Goal: Task Accomplishment & Management: Use online tool/utility

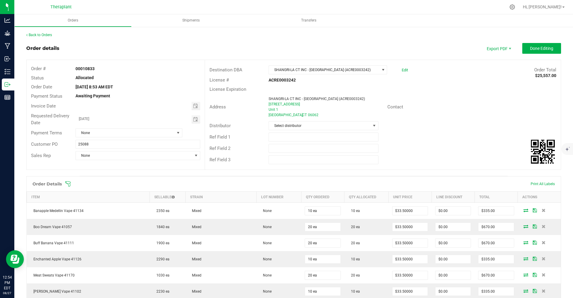
scroll to position [896, 0]
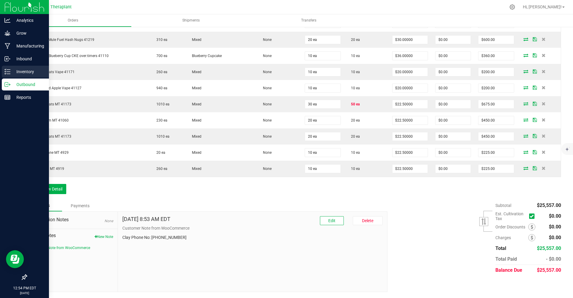
click at [10, 75] on div "Inventory" at bounding box center [25, 72] width 47 height 12
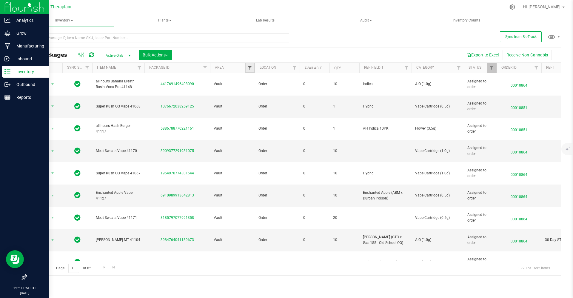
click at [249, 68] on span "Filter" at bounding box center [249, 67] width 5 height 5
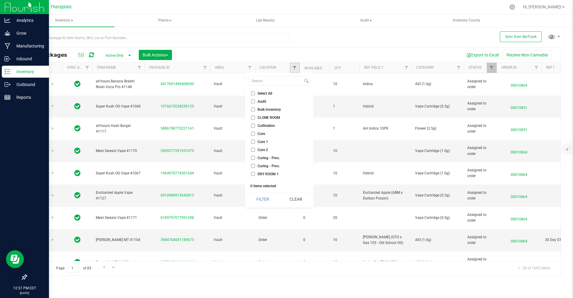
click at [293, 64] on link "Filter" at bounding box center [295, 68] width 10 height 10
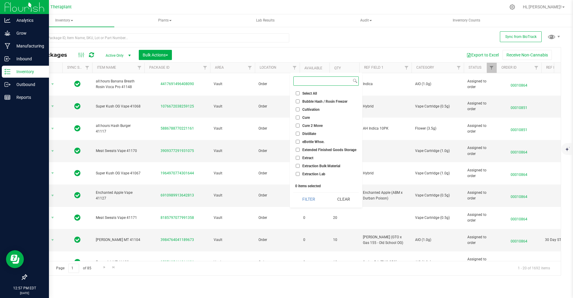
scroll to position [255, 0]
click at [297, 179] on li "WIP - Pending Labeling" at bounding box center [325, 176] width 65 height 6
click at [297, 178] on input "WIP - Pending Labeling" at bounding box center [298, 176] width 4 height 4
checkbox input "true"
click at [300, 169] on label "WIP - Pending Approval" at bounding box center [318, 168] width 45 height 4
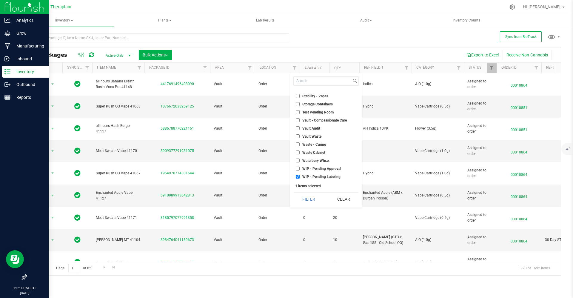
click at [299, 169] on input "WIP - Pending Approval" at bounding box center [298, 168] width 4 height 4
checkbox input "true"
click at [313, 205] on button "Filter" at bounding box center [308, 198] width 30 height 13
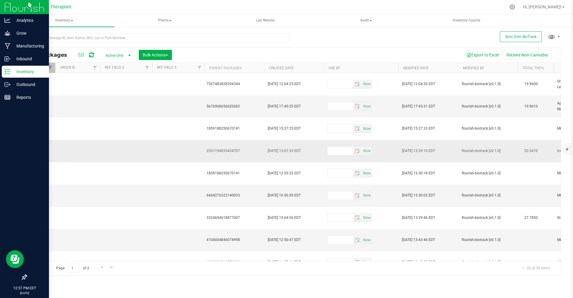
scroll to position [0, 442]
click at [440, 70] on th "Modified Date" at bounding box center [427, 68] width 60 height 10
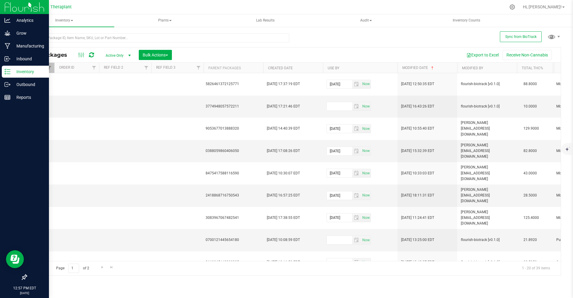
click at [440, 70] on th "Modified Date" at bounding box center [427, 68] width 60 height 10
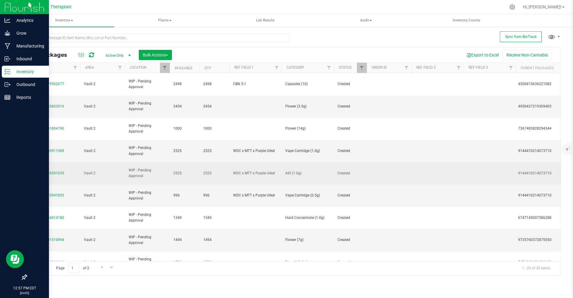
scroll to position [0, 313]
